Goal: Transaction & Acquisition: Purchase product/service

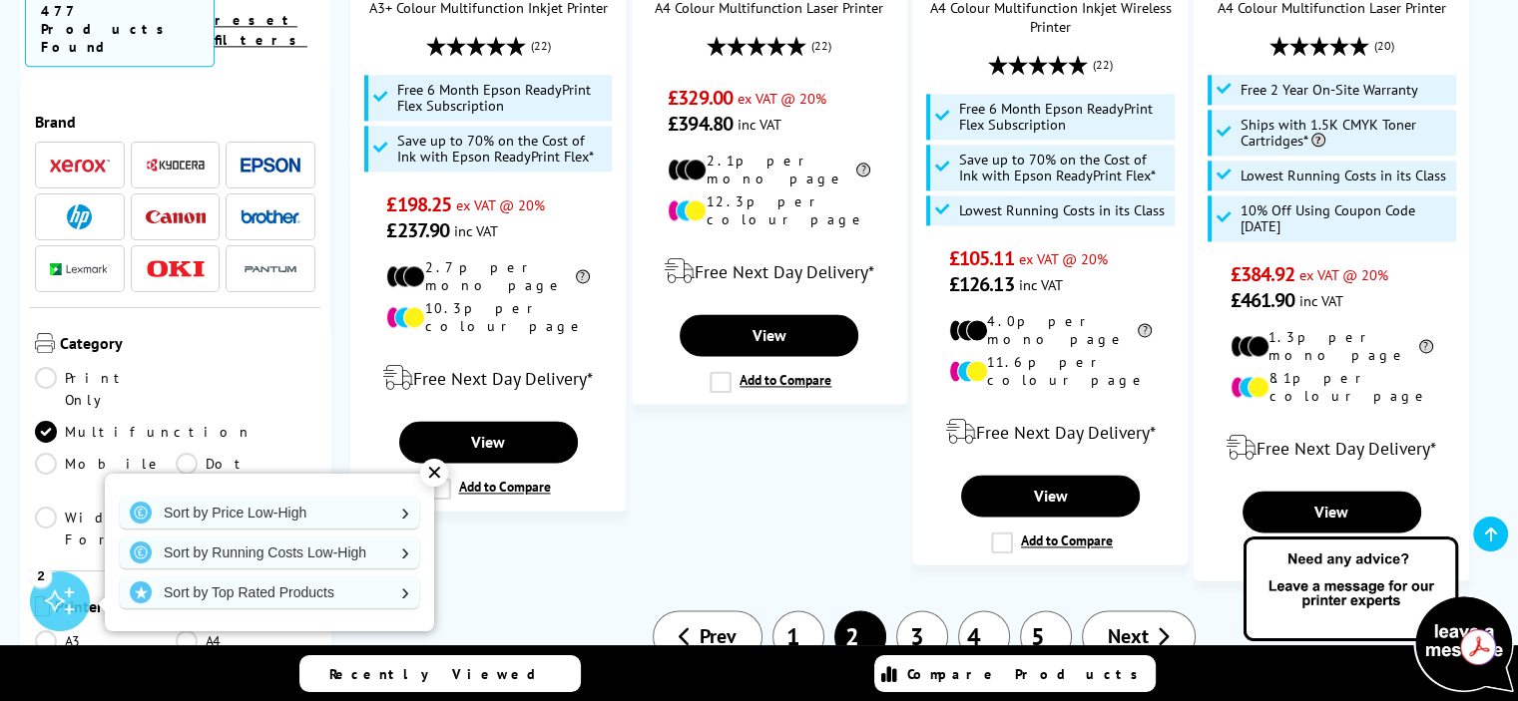
click at [438, 475] on div "✕" at bounding box center [434, 473] width 28 height 28
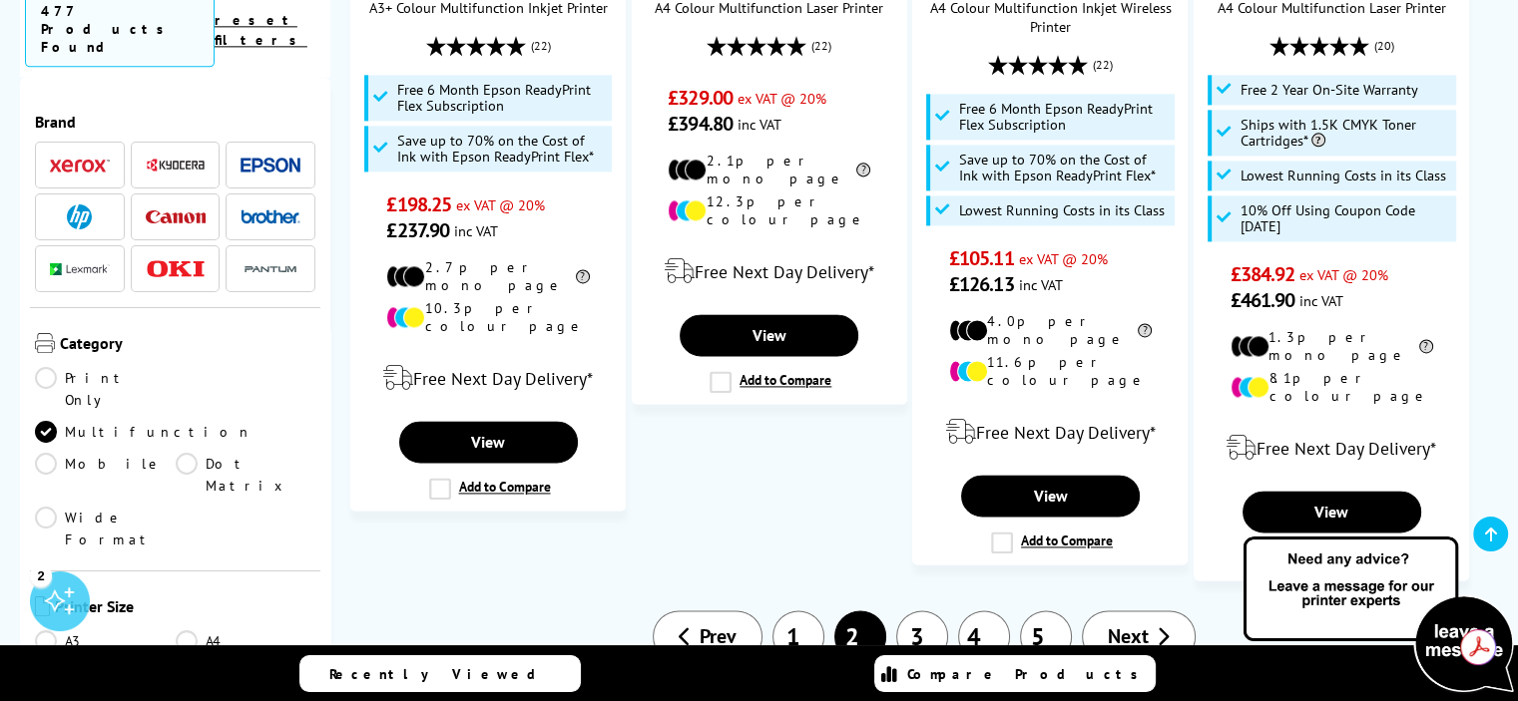
click at [935, 611] on link "3" at bounding box center [922, 637] width 52 height 52
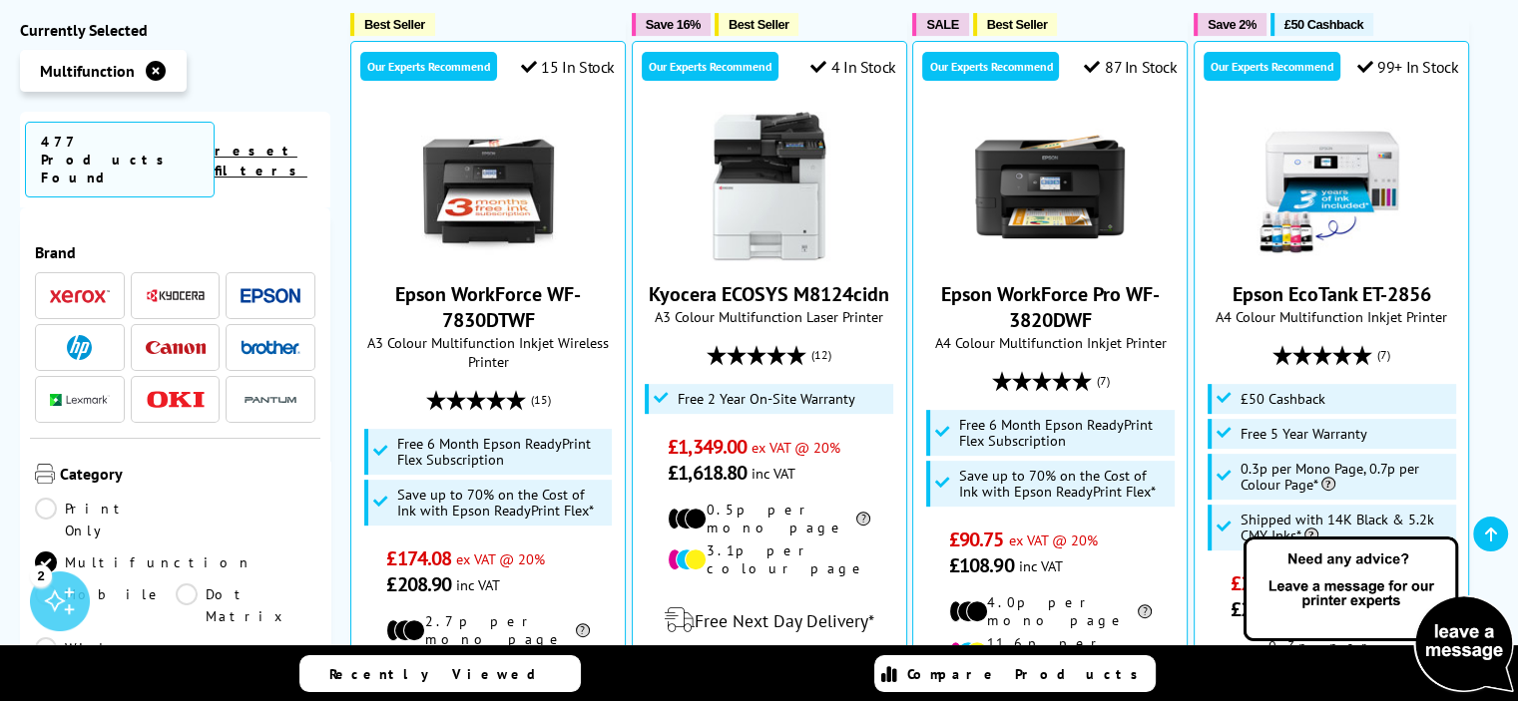
scroll to position [1118, 0]
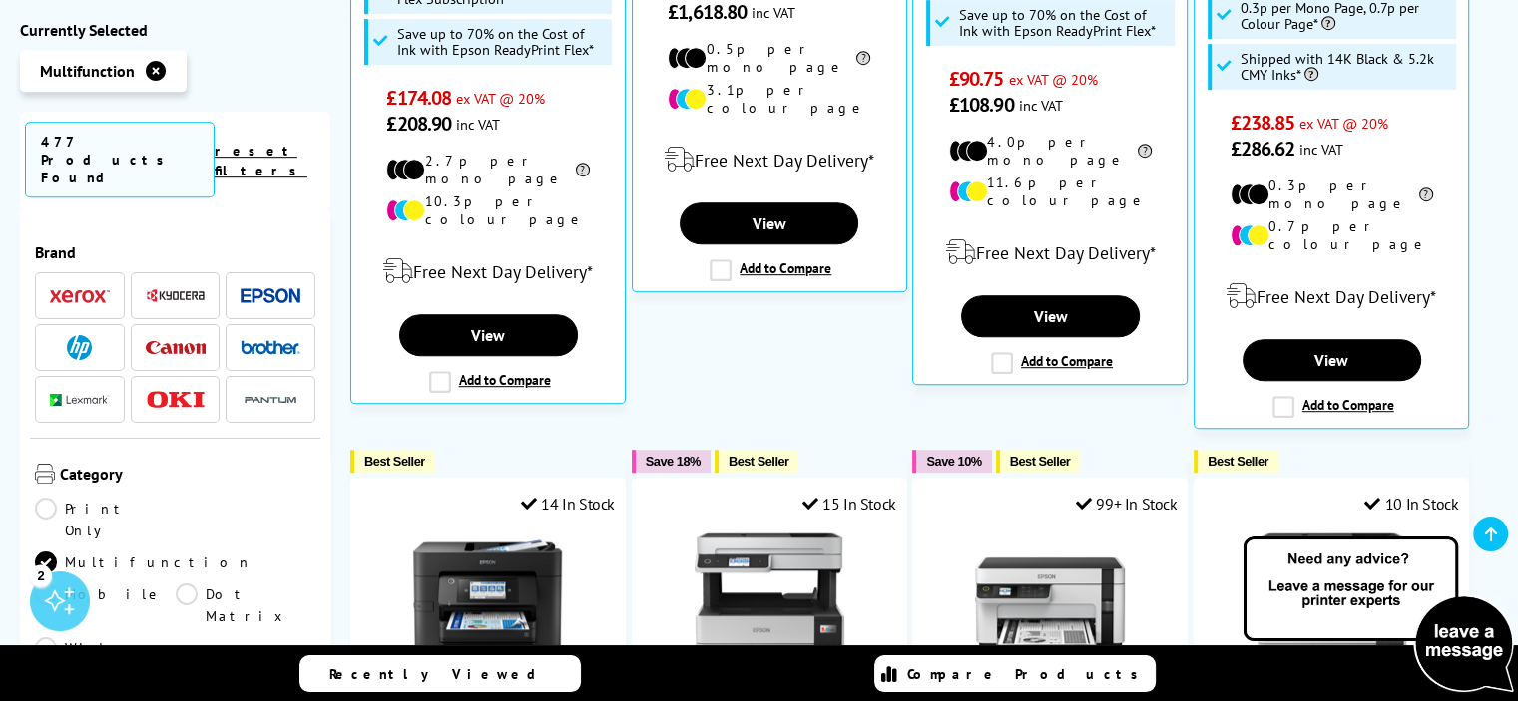
click at [84, 289] on img at bounding box center [80, 296] width 60 height 14
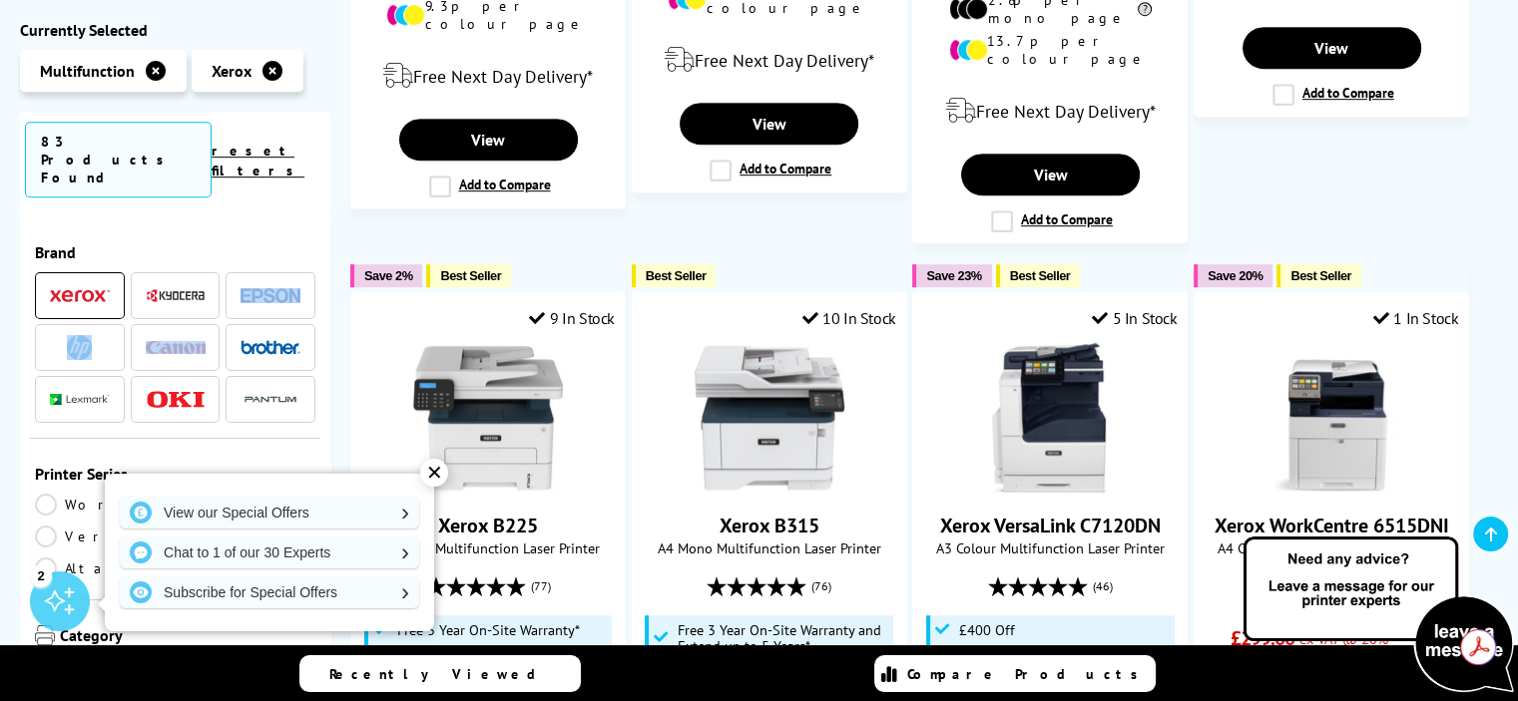
drag, startPoint x: 324, startPoint y: 251, endPoint x: 326, endPoint y: 297, distance: 45.9
click at [326, 297] on div "Brand" at bounding box center [175, 509] width 310 height 602
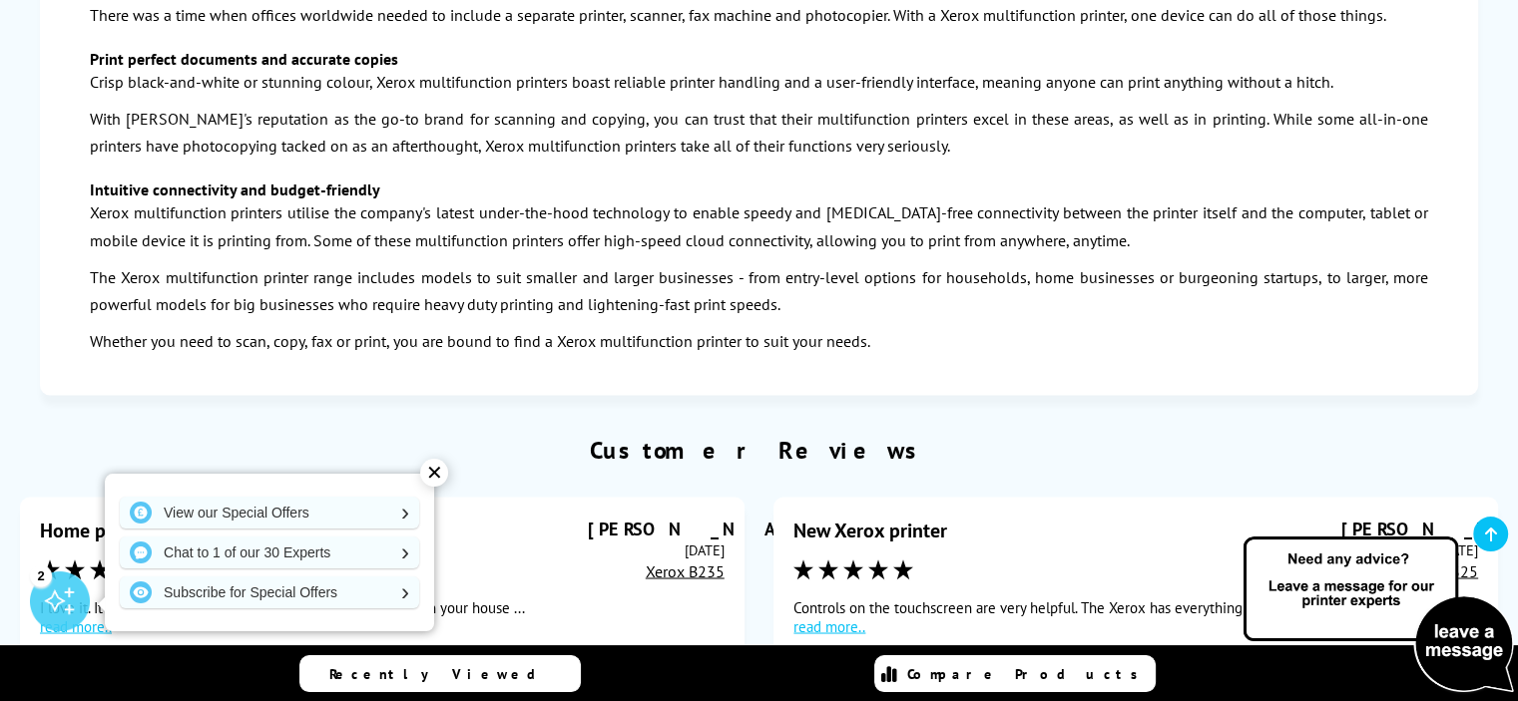
scroll to position [962, 0]
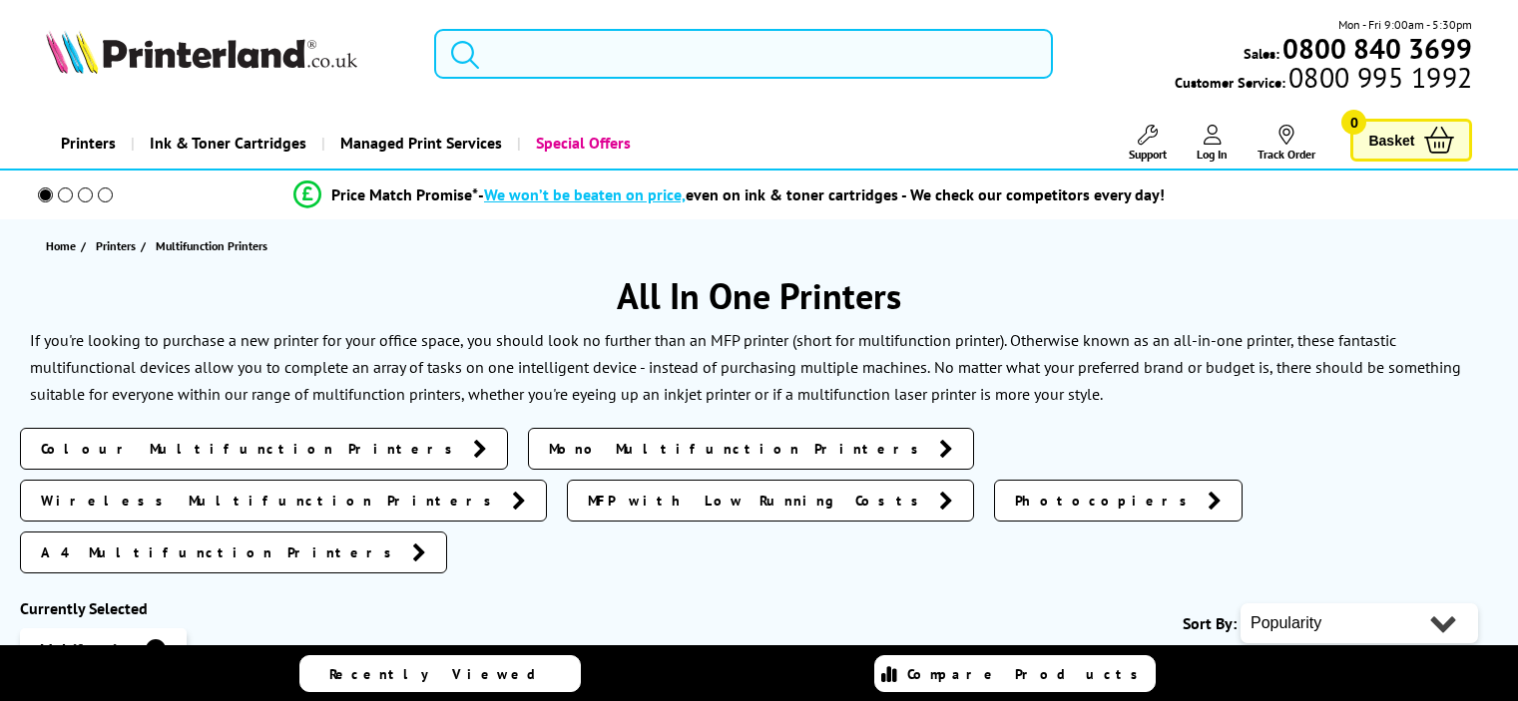
scroll to position [1034, 0]
